Goal: Navigation & Orientation: Find specific page/section

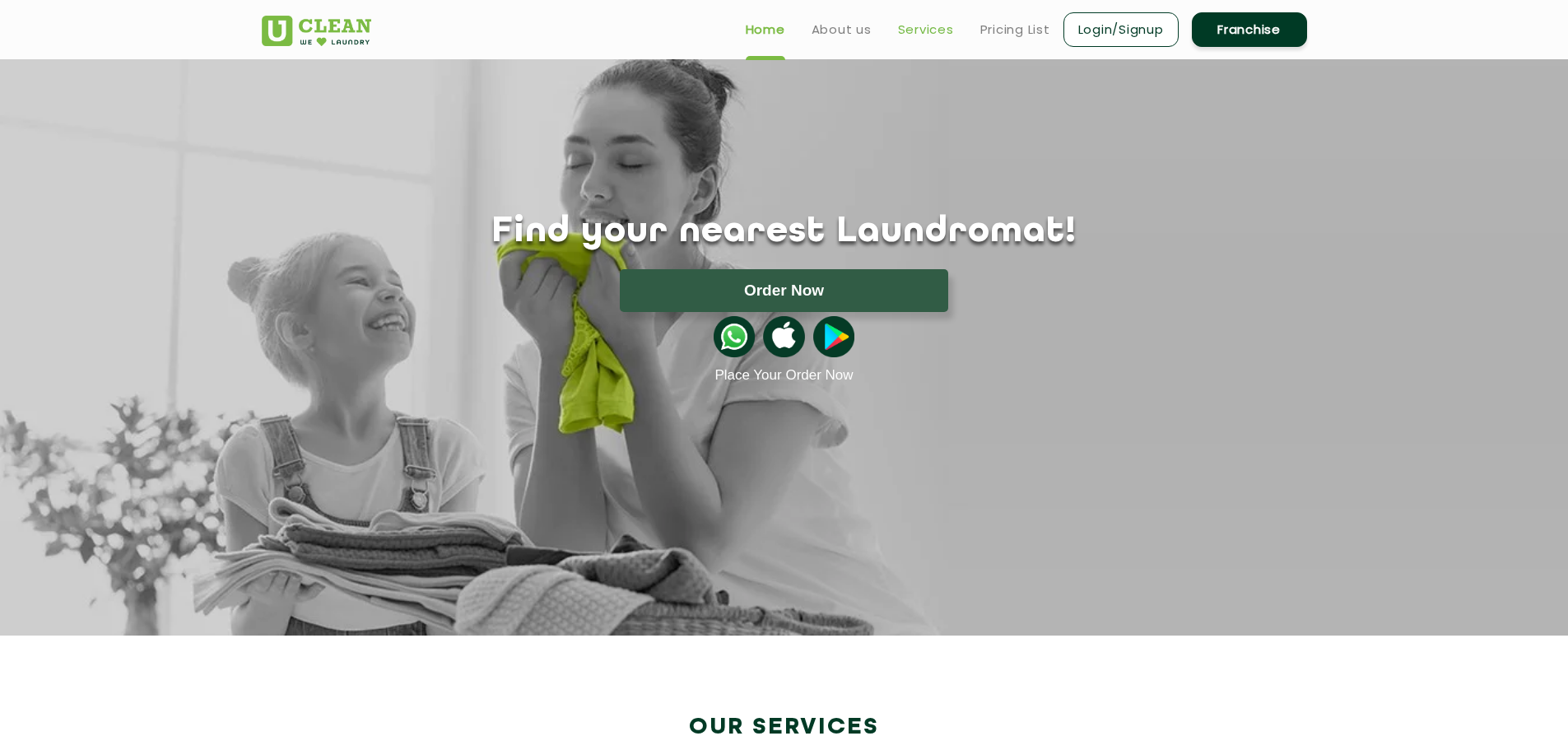
click at [908, 31] on link "Services" at bounding box center [926, 29] width 56 height 20
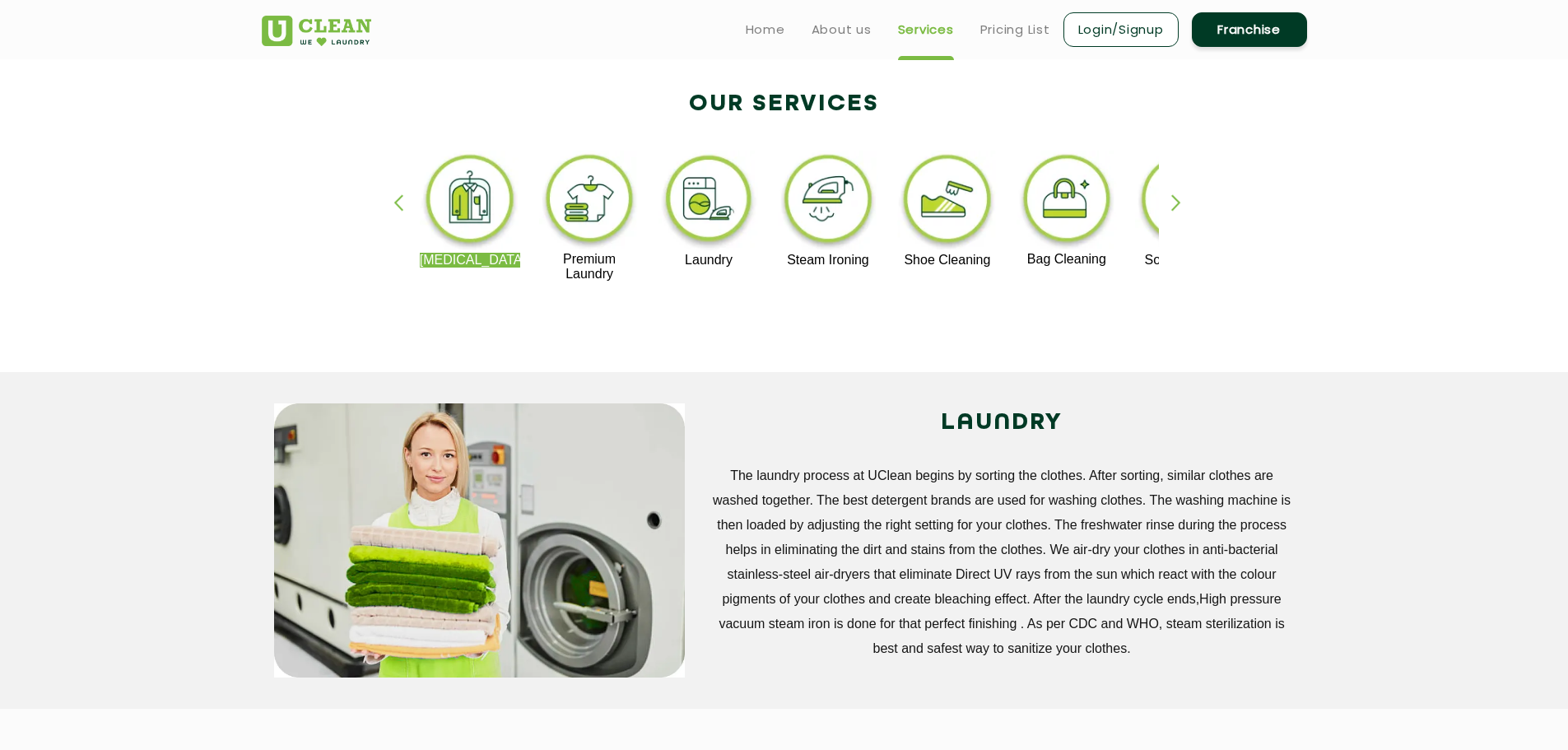
scroll to position [320, 0]
click at [398, 201] on div "button" at bounding box center [406, 218] width 25 height 46
click at [1174, 204] on div "button" at bounding box center [1183, 218] width 25 height 46
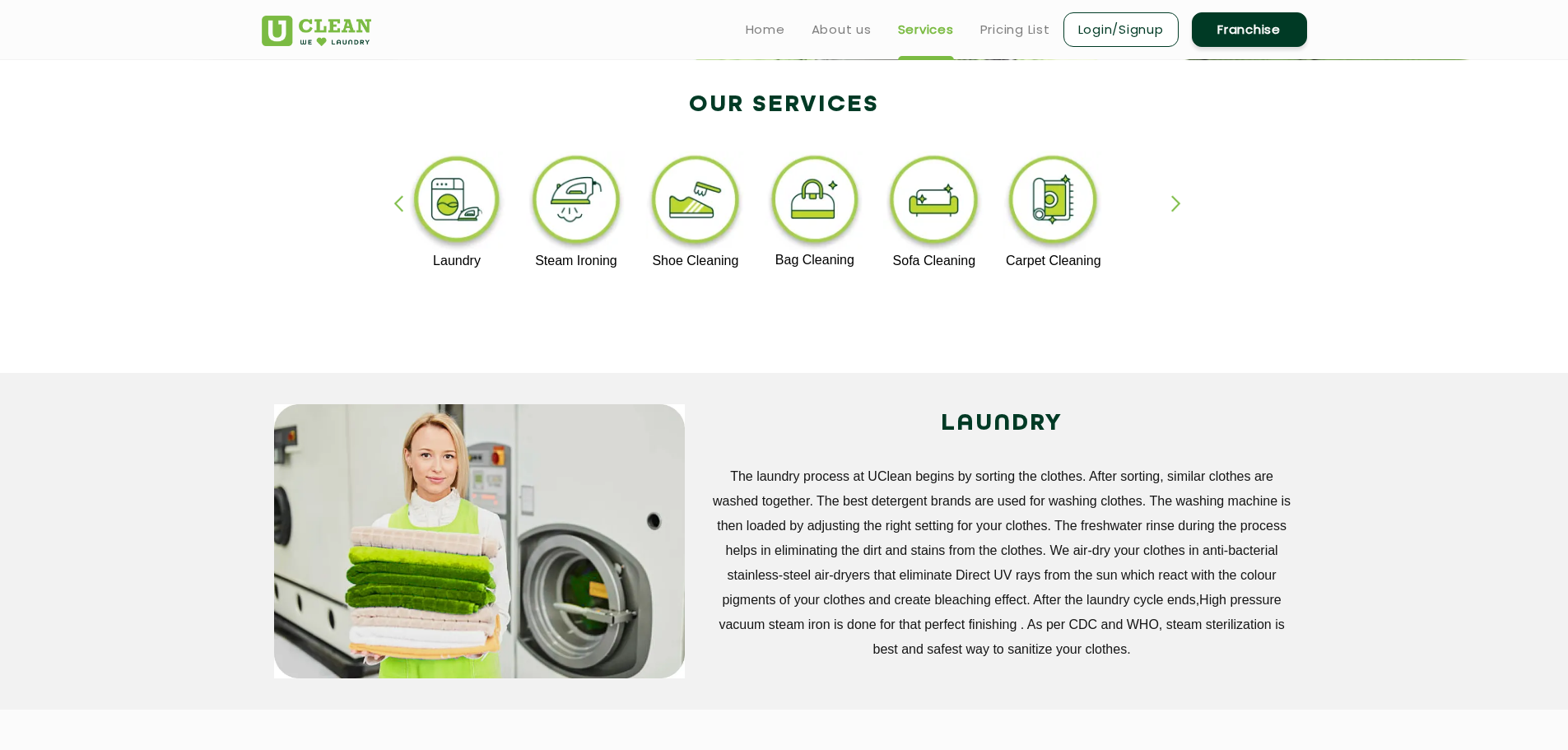
click at [1174, 204] on div "button" at bounding box center [1183, 218] width 25 height 46
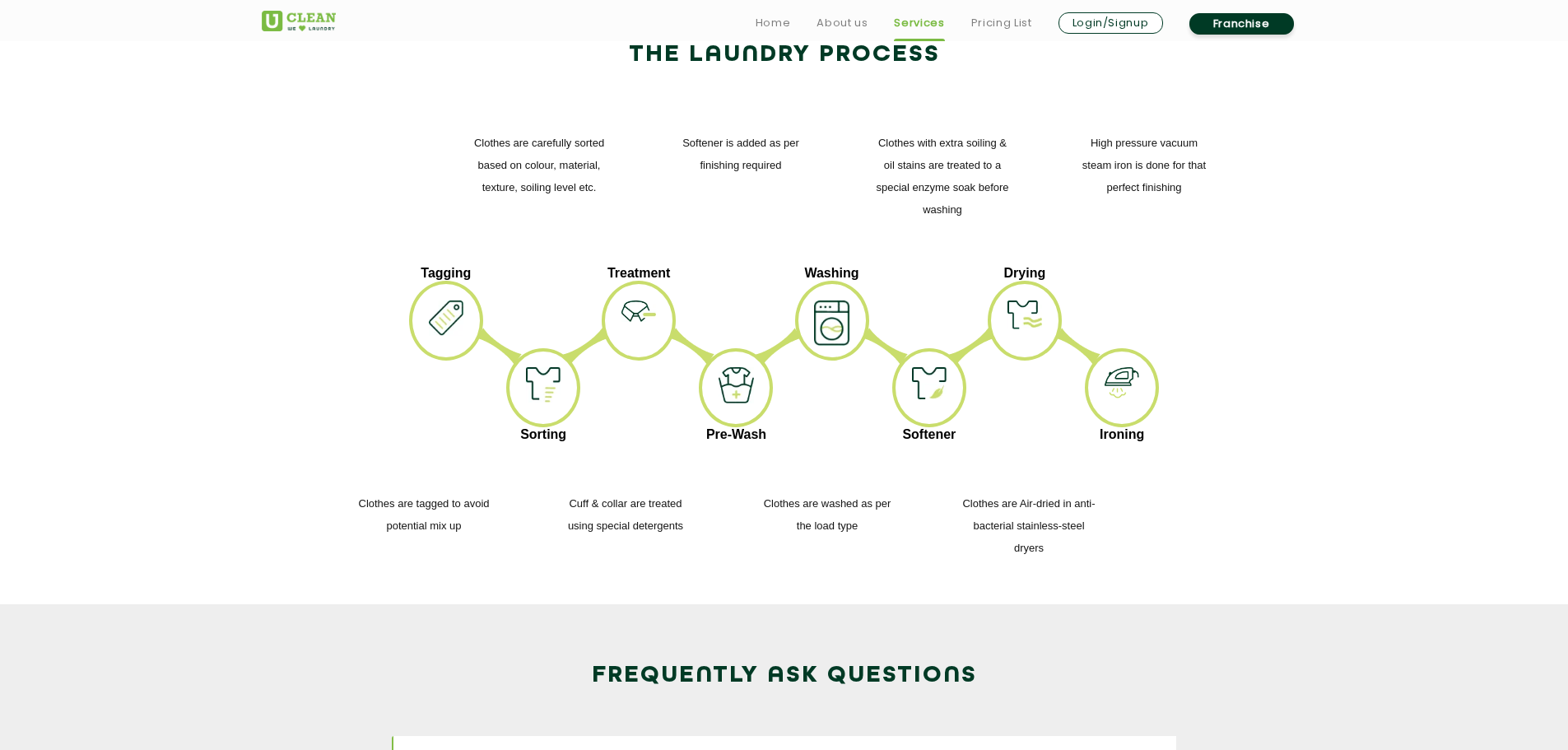
scroll to position [2045, 0]
click at [440, 300] on img at bounding box center [446, 317] width 34 height 35
click at [372, 265] on ul "Tagging Sorting Treatment Pre-Wash Washing Softener Drying Ironing" at bounding box center [784, 356] width 1020 height 181
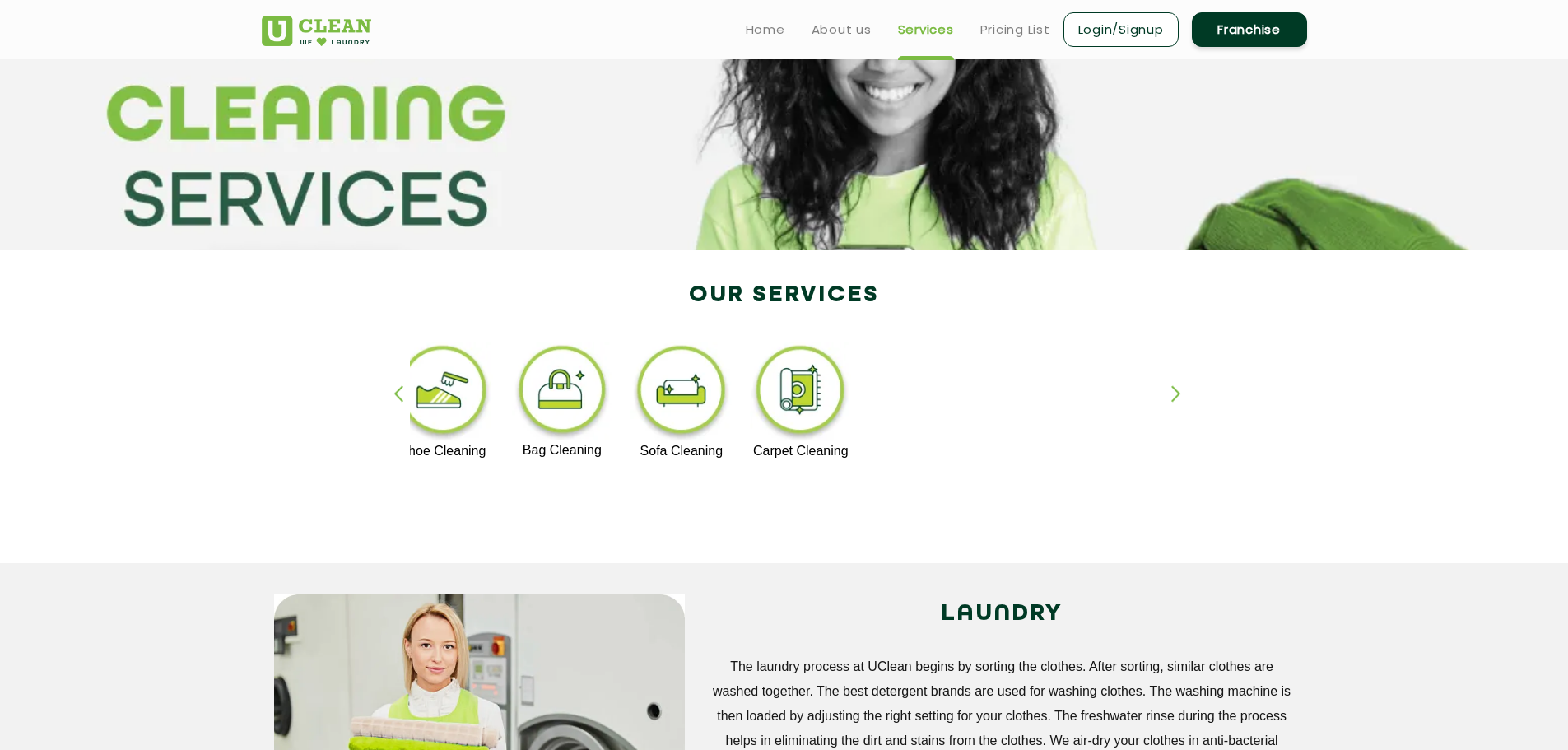
scroll to position [127, 0]
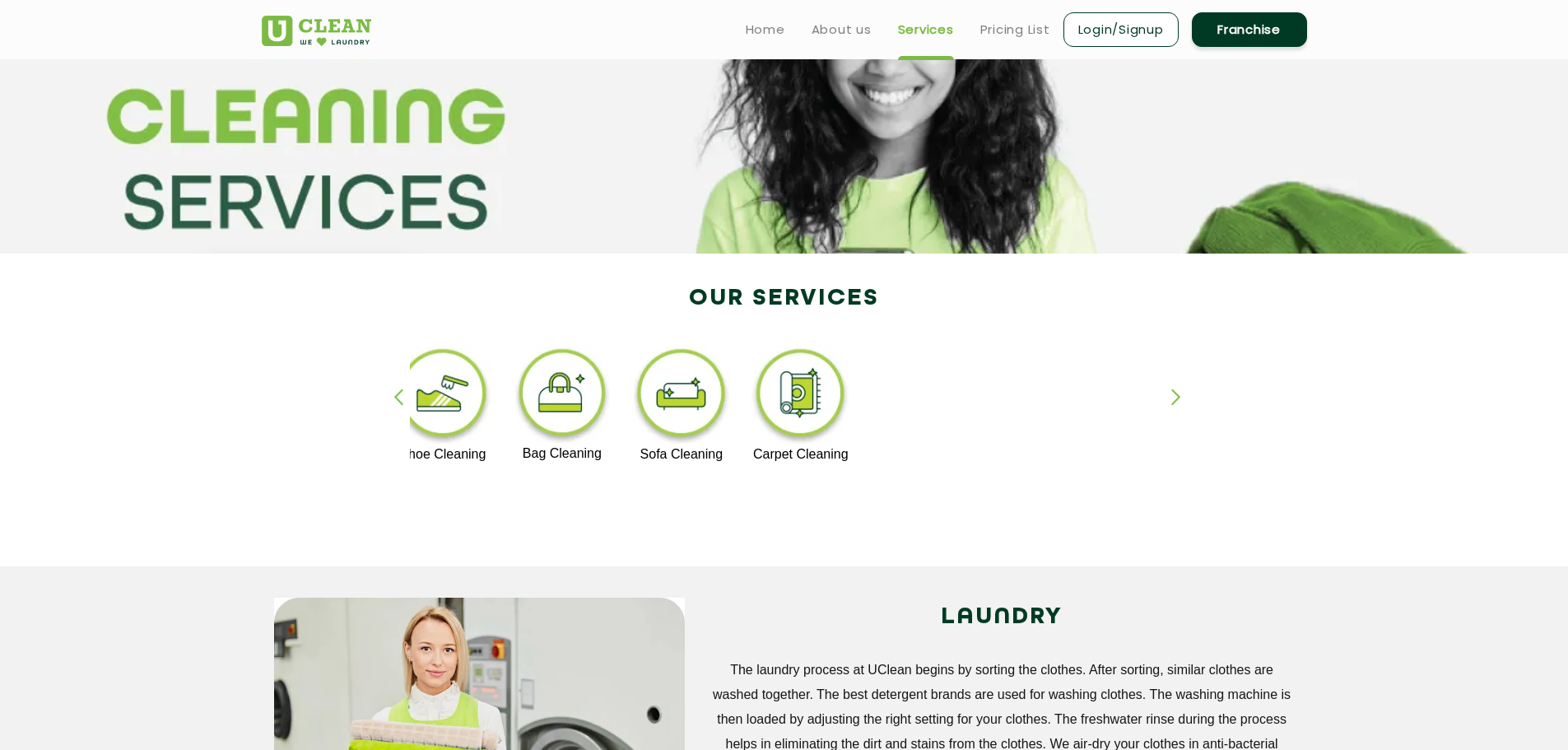
click at [402, 389] on div "button" at bounding box center [406, 411] width 25 height 46
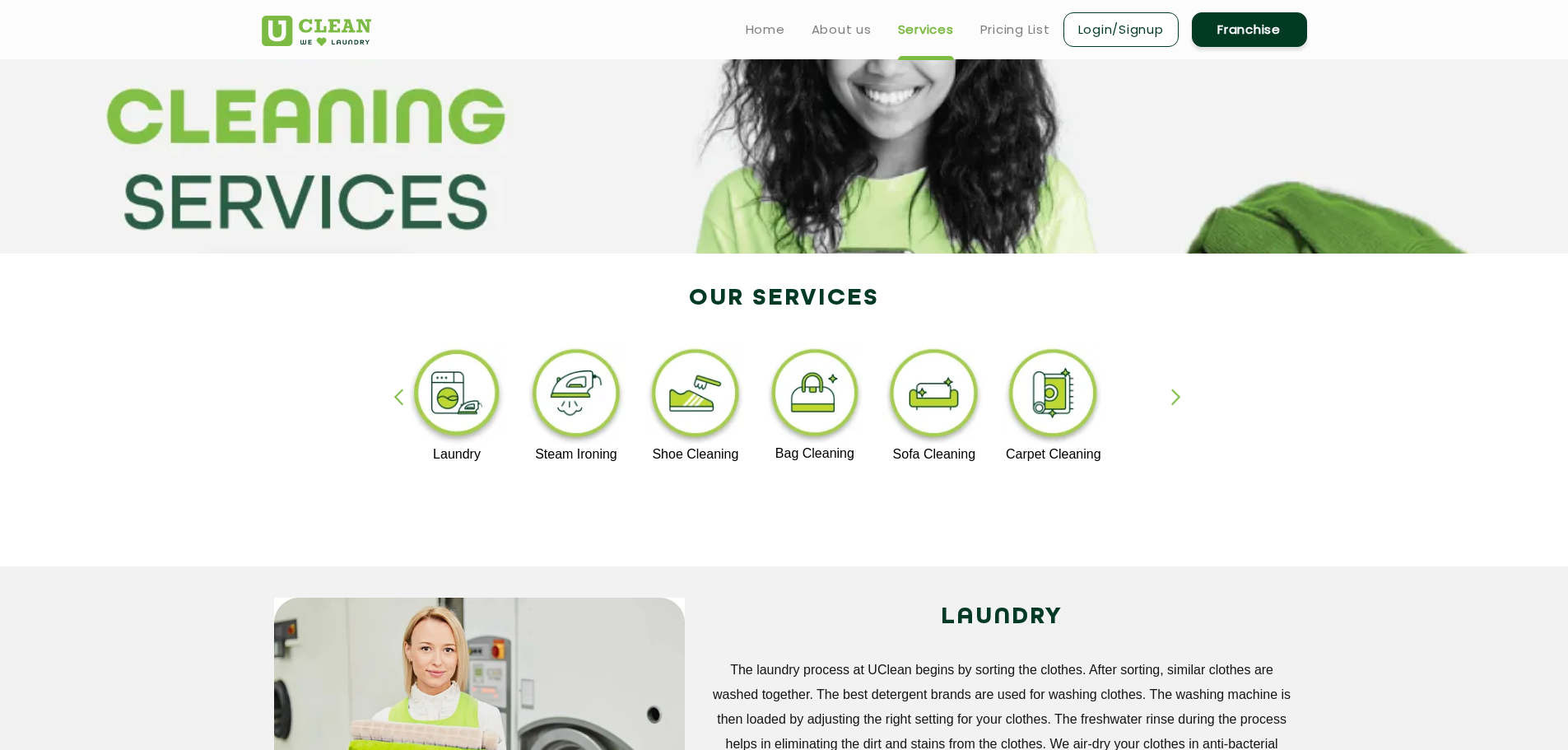
click at [402, 389] on div "button" at bounding box center [406, 411] width 25 height 46
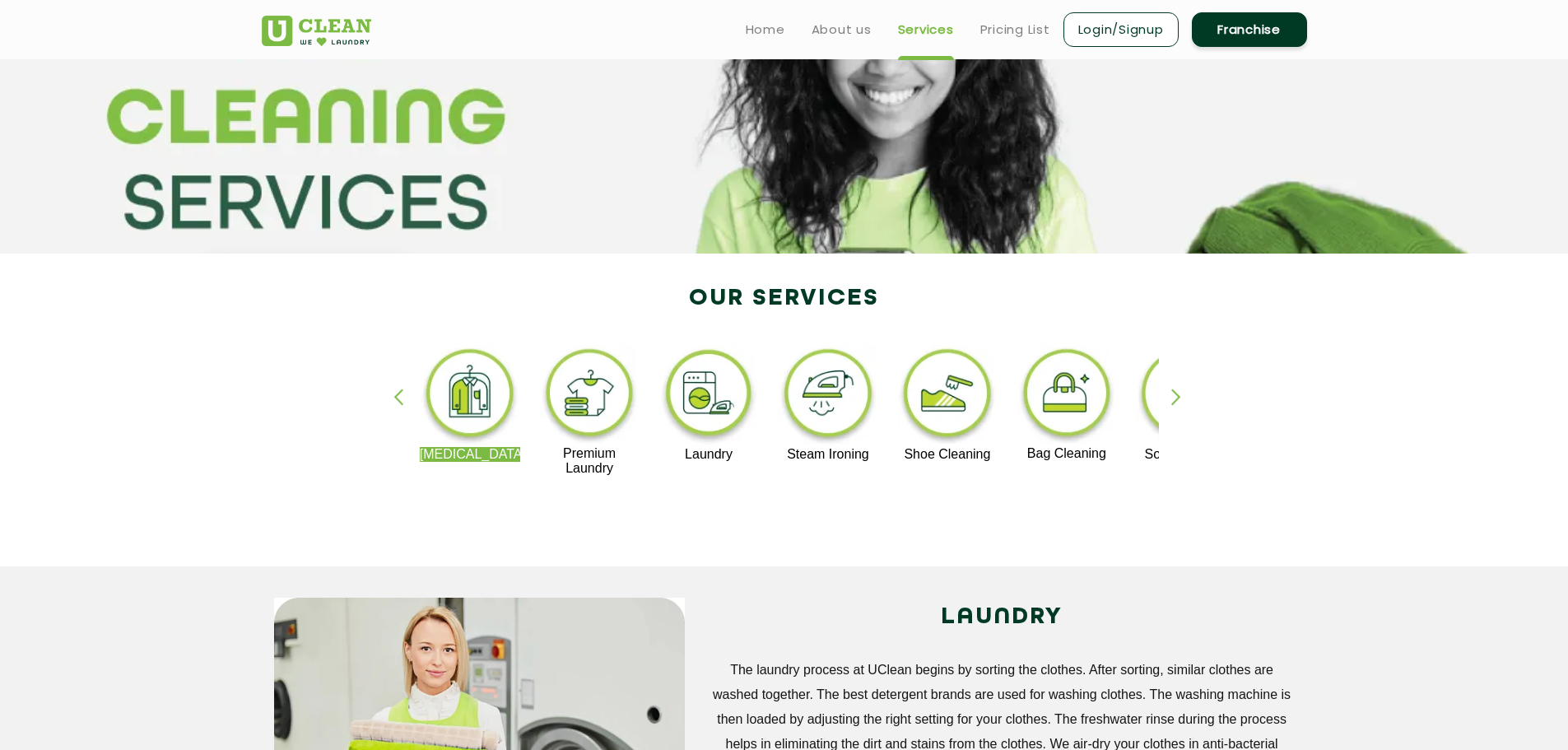
click at [402, 389] on div "button" at bounding box center [406, 411] width 25 height 46
click at [465, 400] on img at bounding box center [471, 396] width 102 height 102
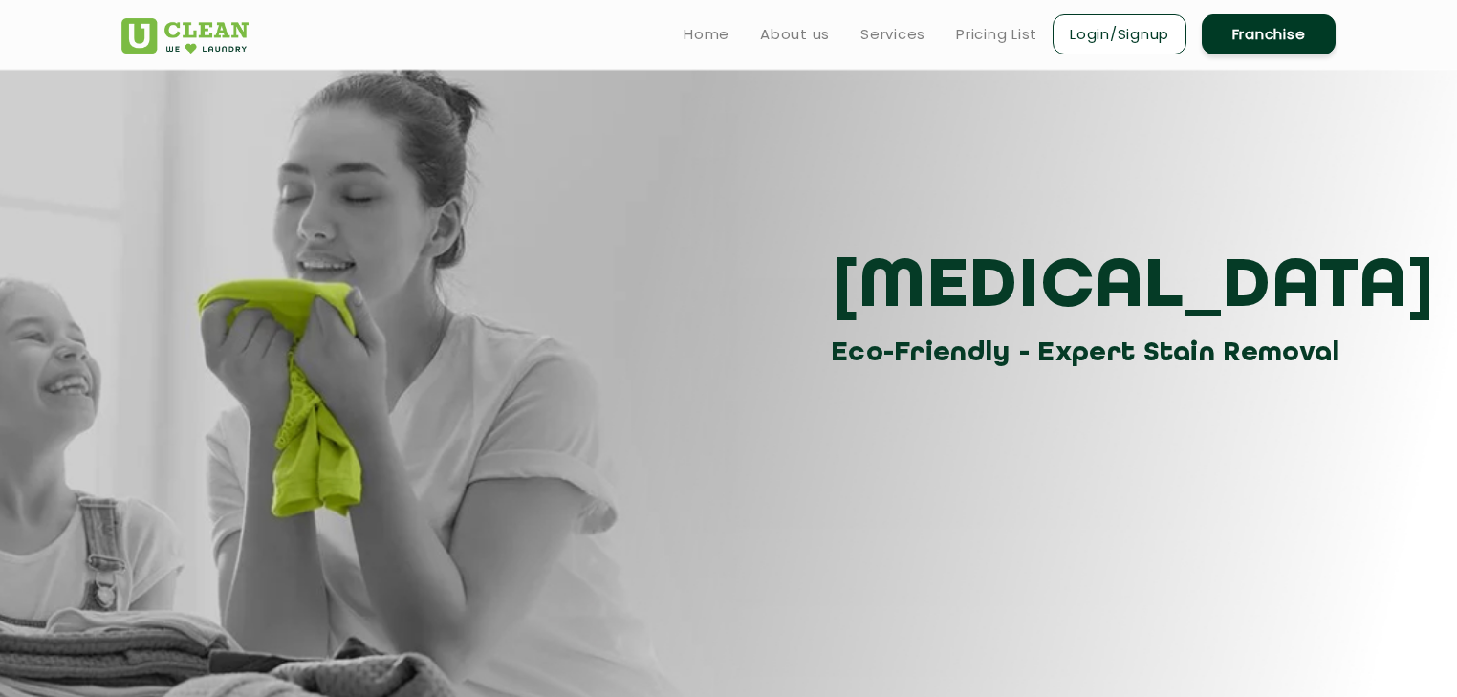
click at [1117, 31] on link "Login/Signup" at bounding box center [1120, 34] width 134 height 40
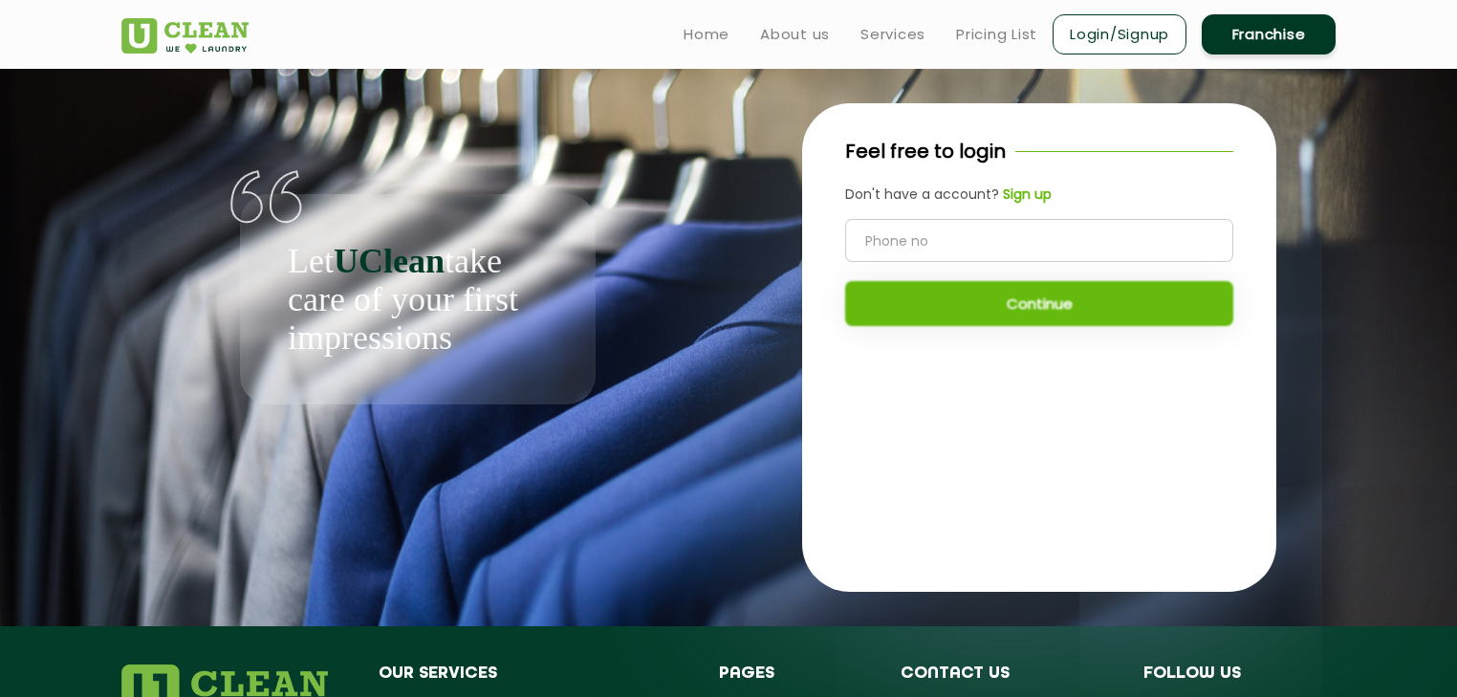
click at [946, 246] on input "tel" at bounding box center [1039, 240] width 388 height 43
click at [1250, 26] on link "Franchise" at bounding box center [1269, 34] width 134 height 40
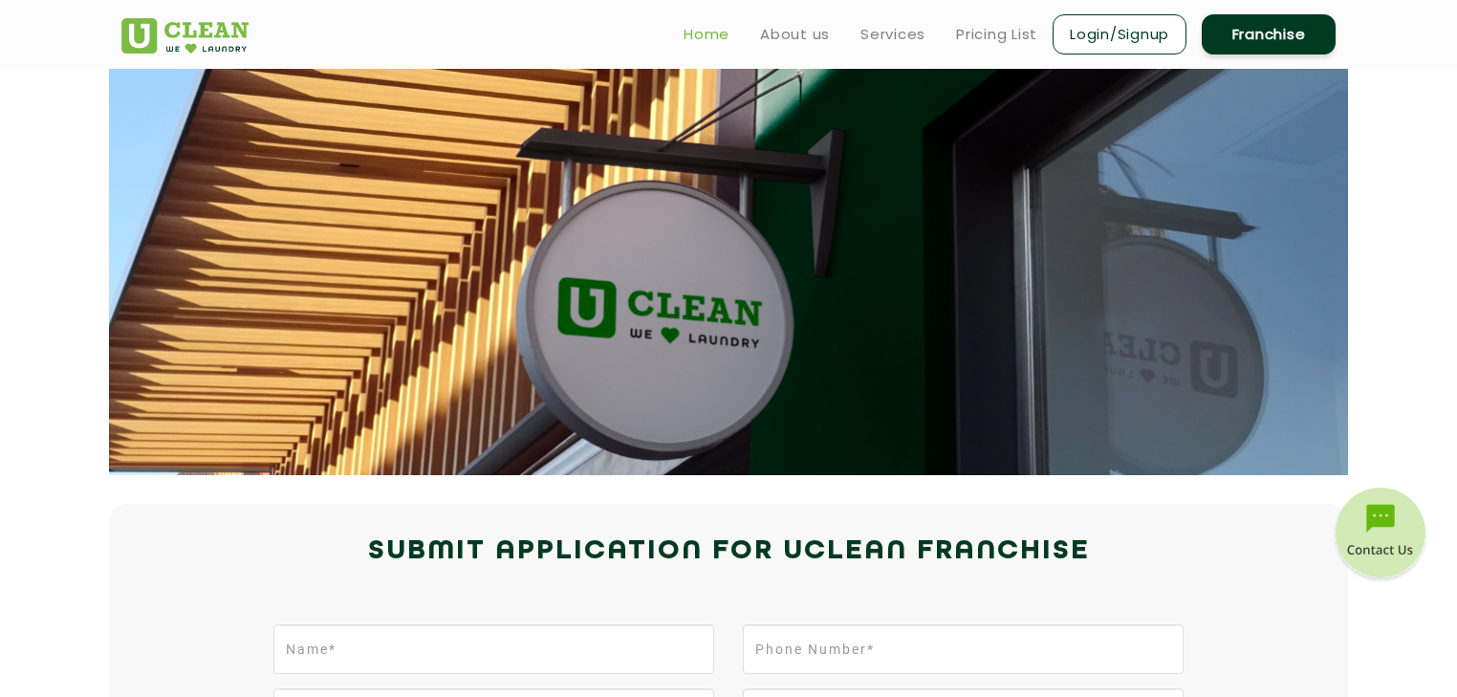
click at [701, 41] on link "Home" at bounding box center [707, 34] width 46 height 23
